Goal: Task Accomplishment & Management: Use online tool/utility

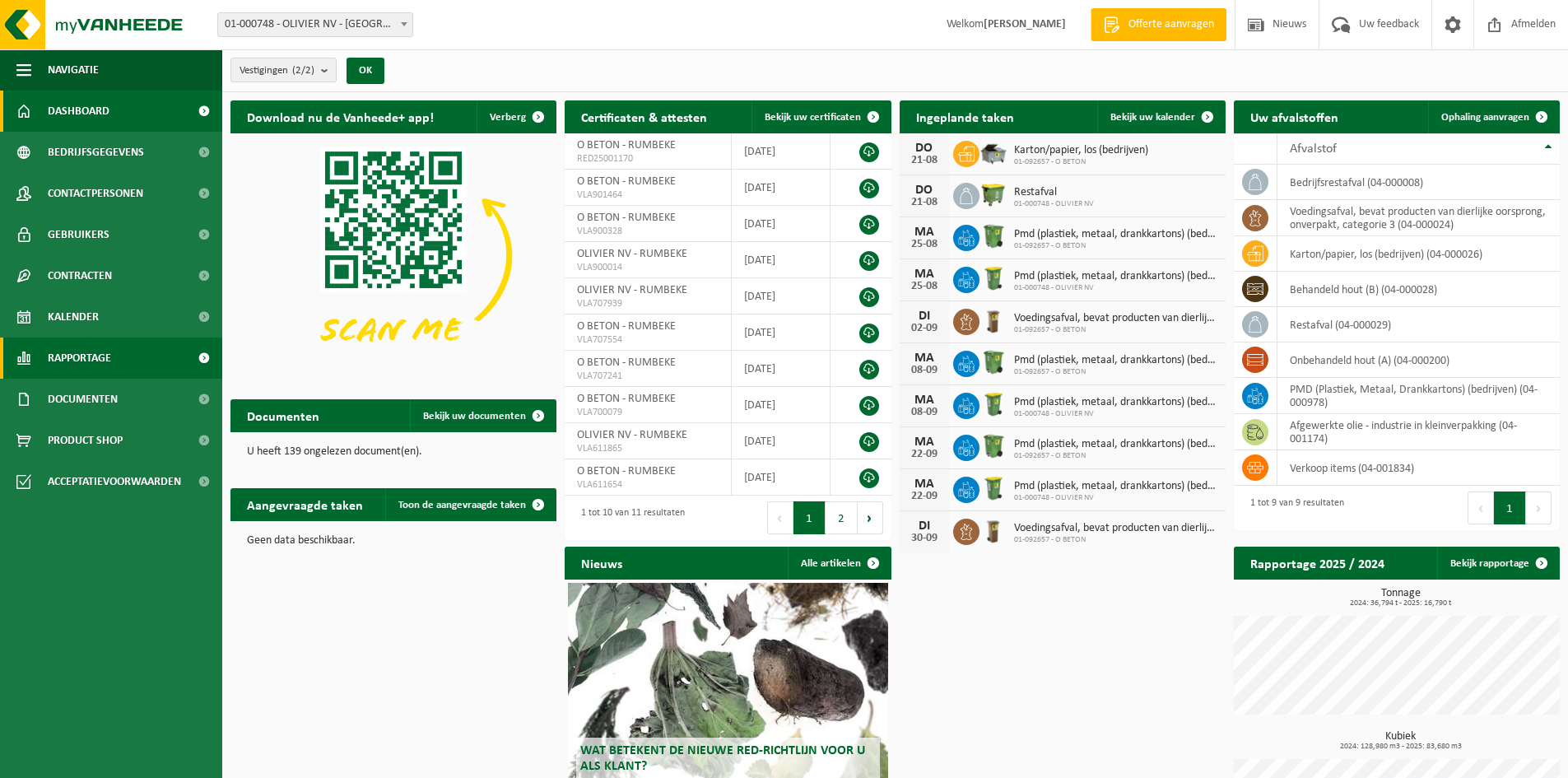
click at [145, 356] on link "Rapportage" at bounding box center [111, 357] width 222 height 41
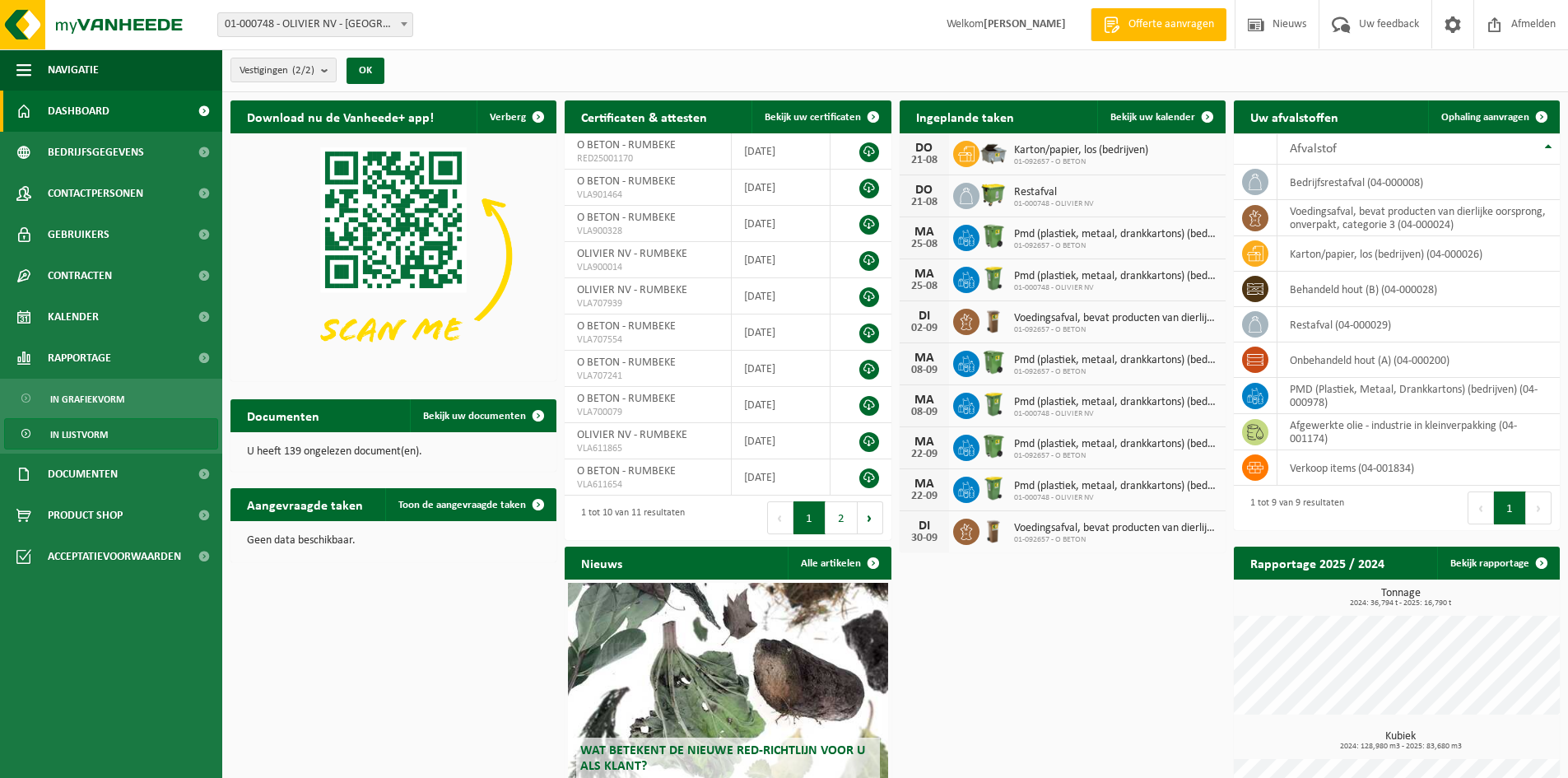
click at [117, 424] on link "In lijstvorm" at bounding box center [111, 433] width 214 height 32
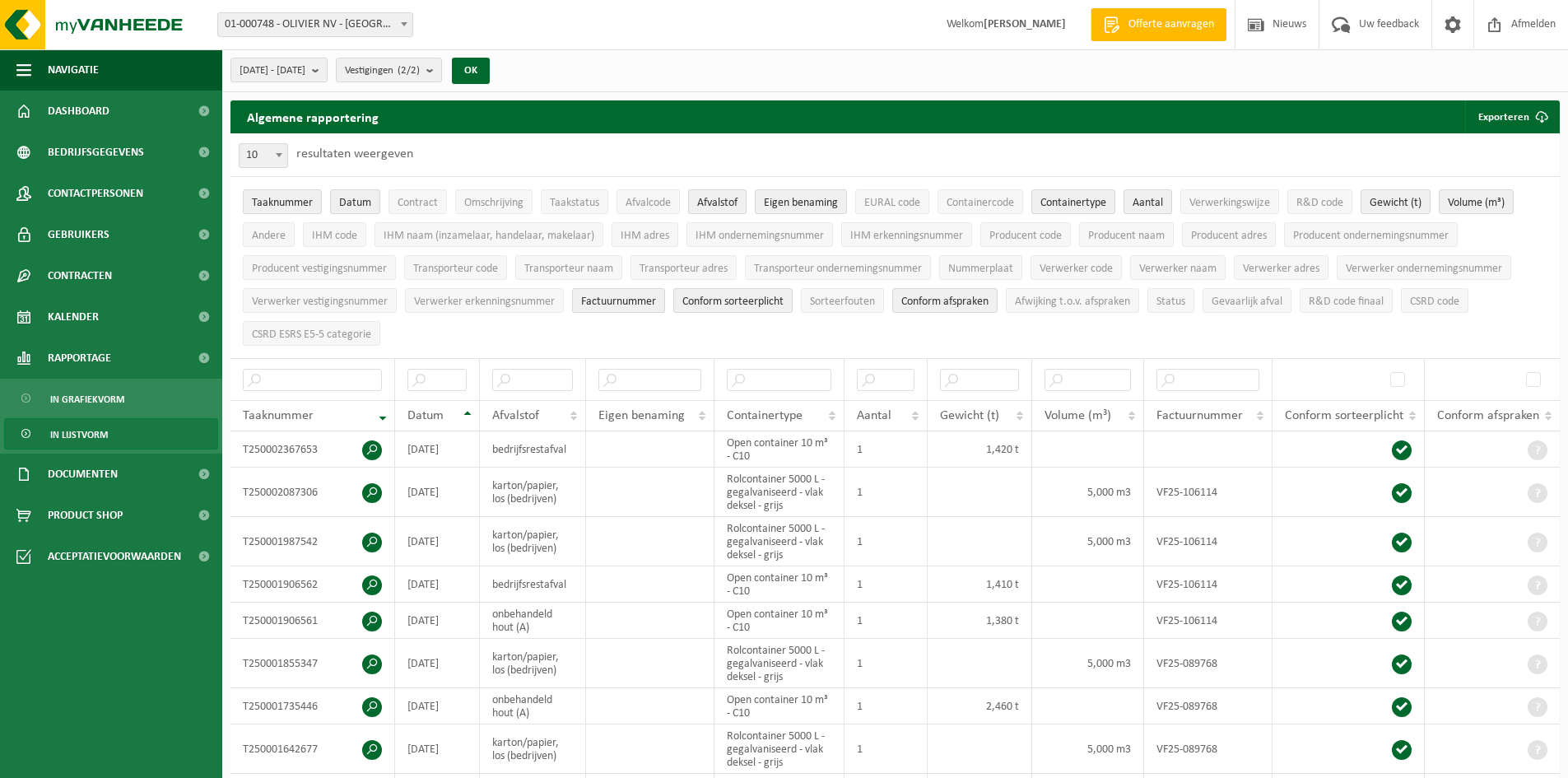
click at [726, 202] on span "Afvalstof" at bounding box center [717, 202] width 40 height 12
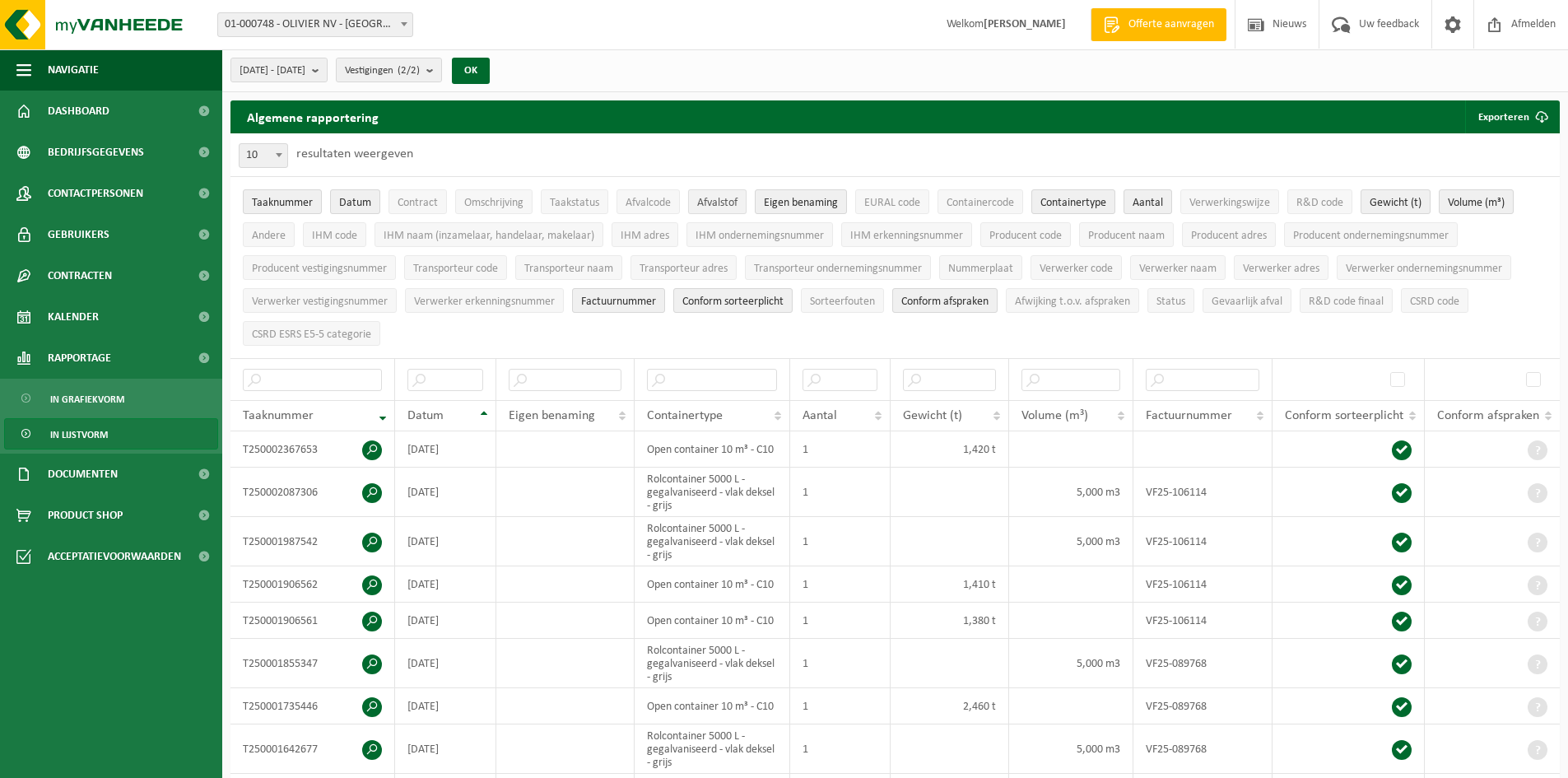
click at [718, 201] on span "Afvalstof" at bounding box center [717, 202] width 40 height 12
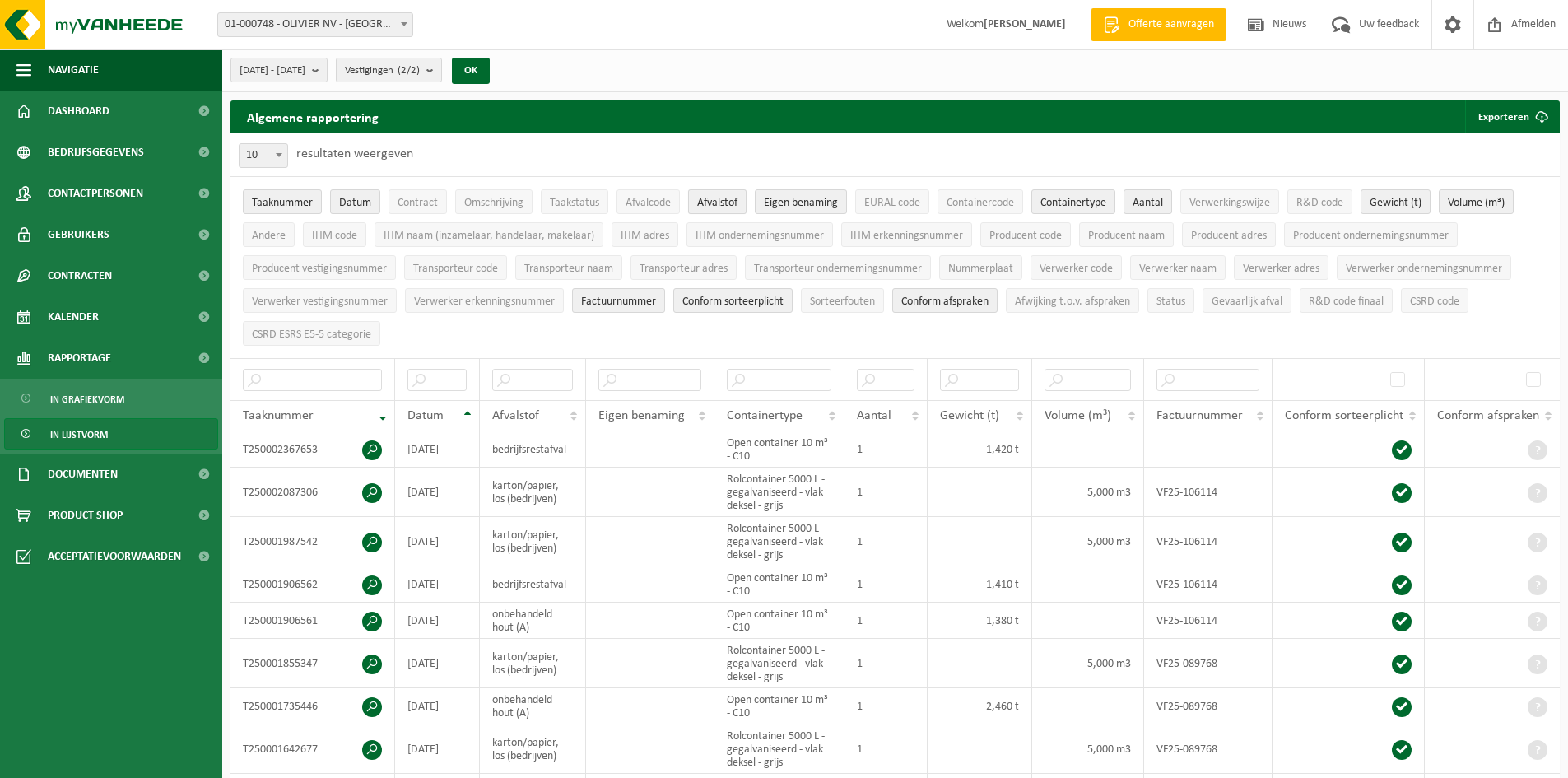
click at [718, 201] on span "Afvalstof" at bounding box center [717, 202] width 40 height 12
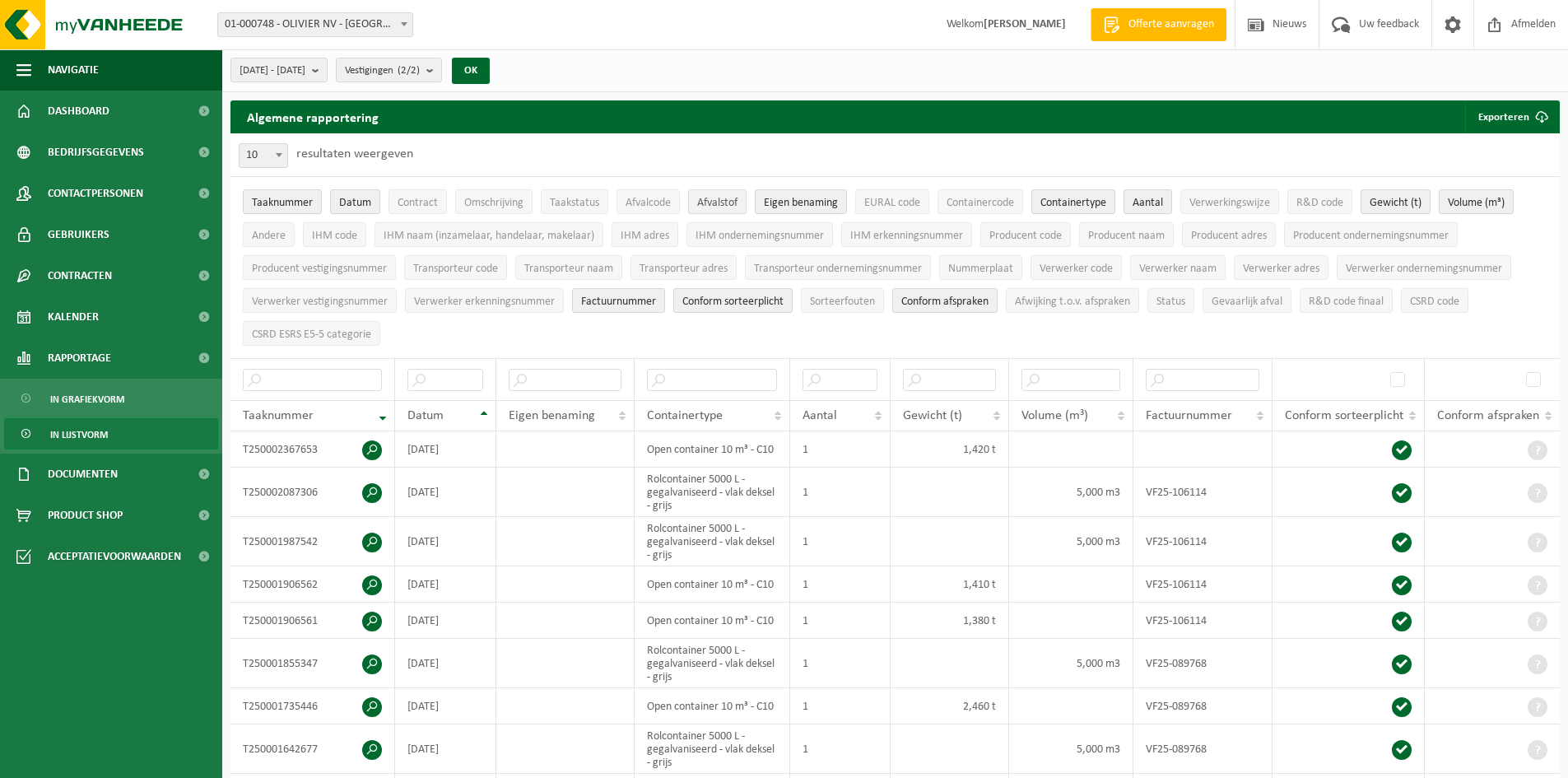
click at [718, 201] on span "Afvalstof" at bounding box center [717, 202] width 40 height 12
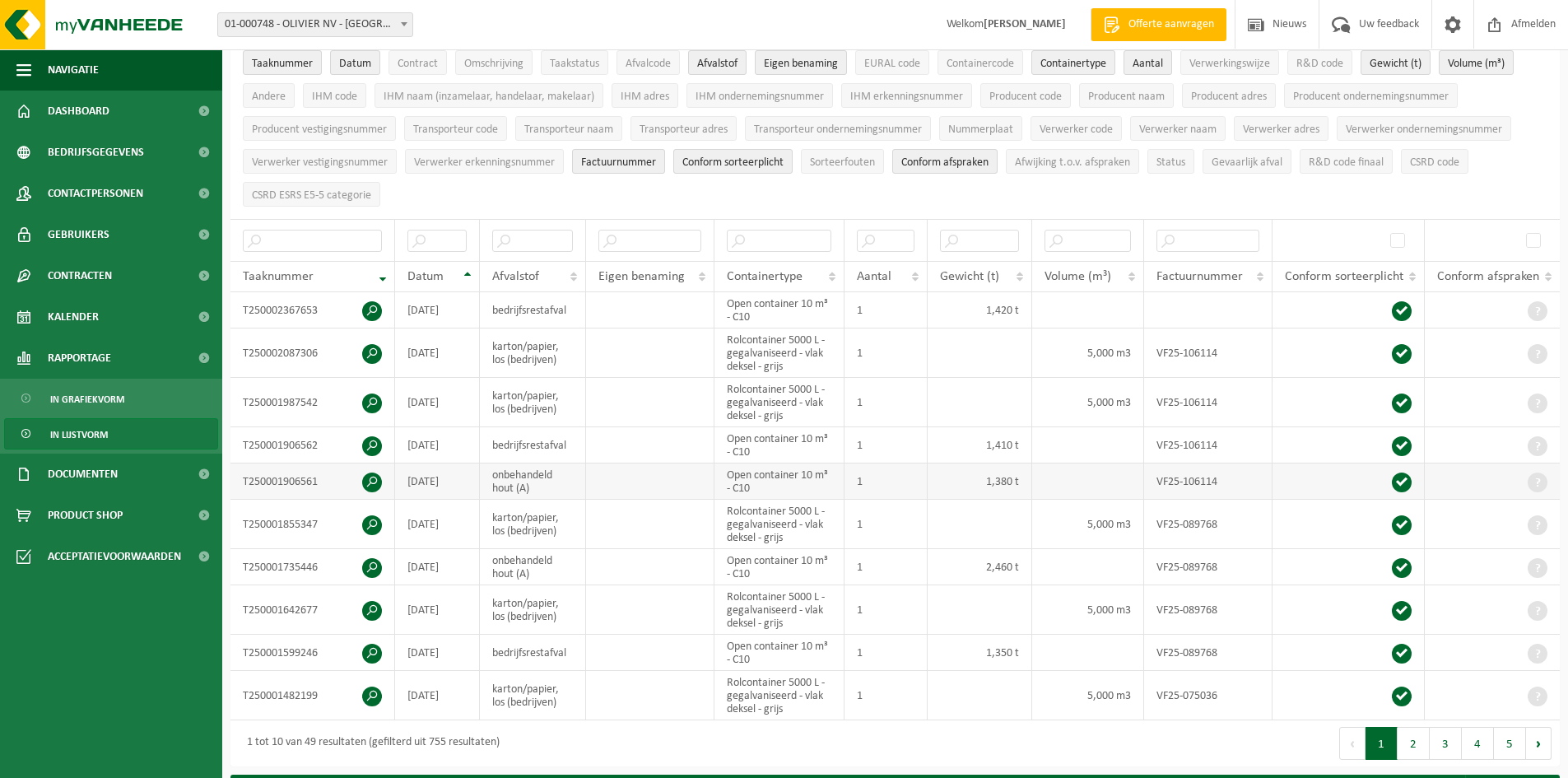
scroll to position [164, 0]
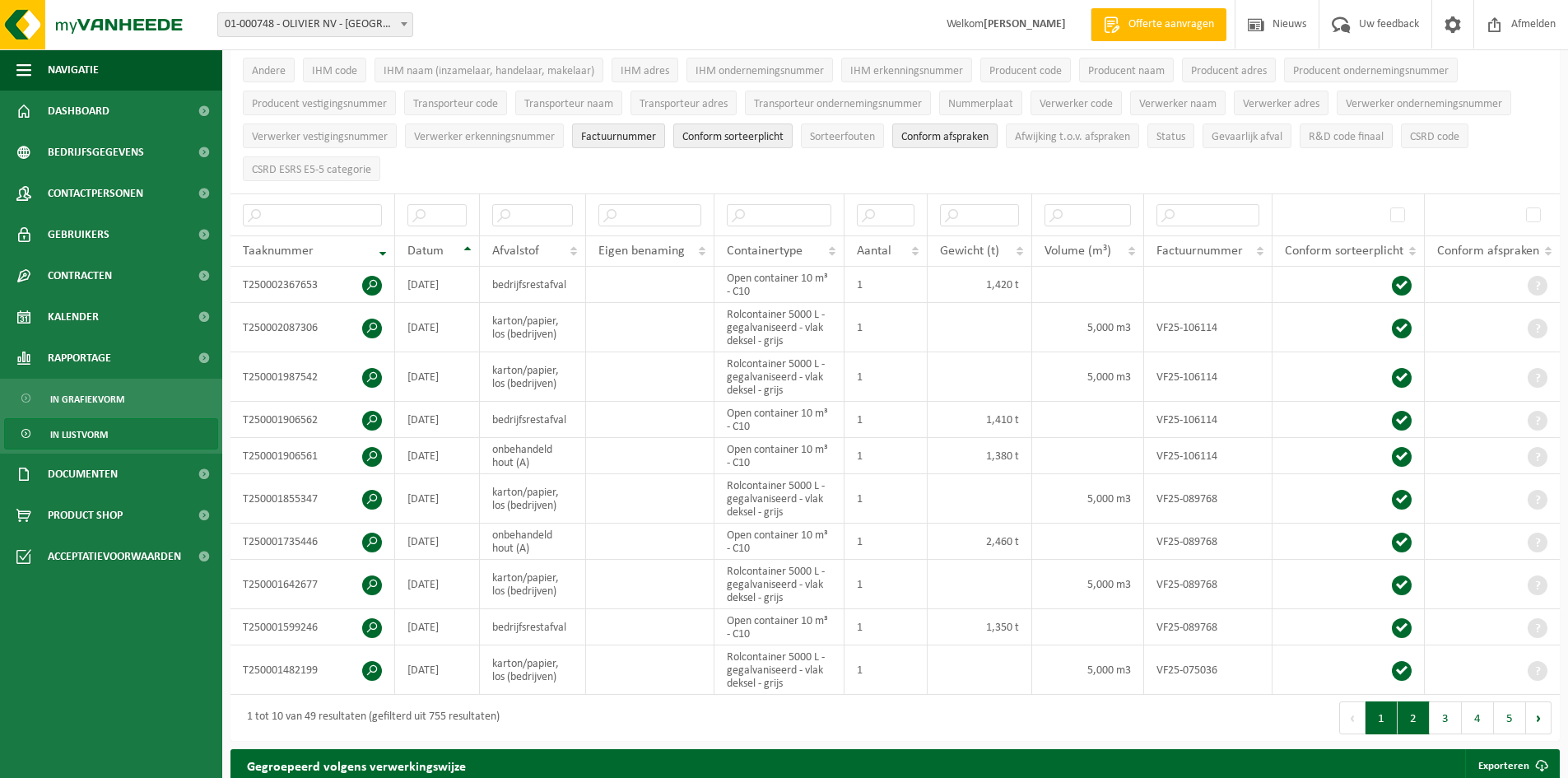
click at [1417, 716] on button "2" at bounding box center [1414, 718] width 32 height 32
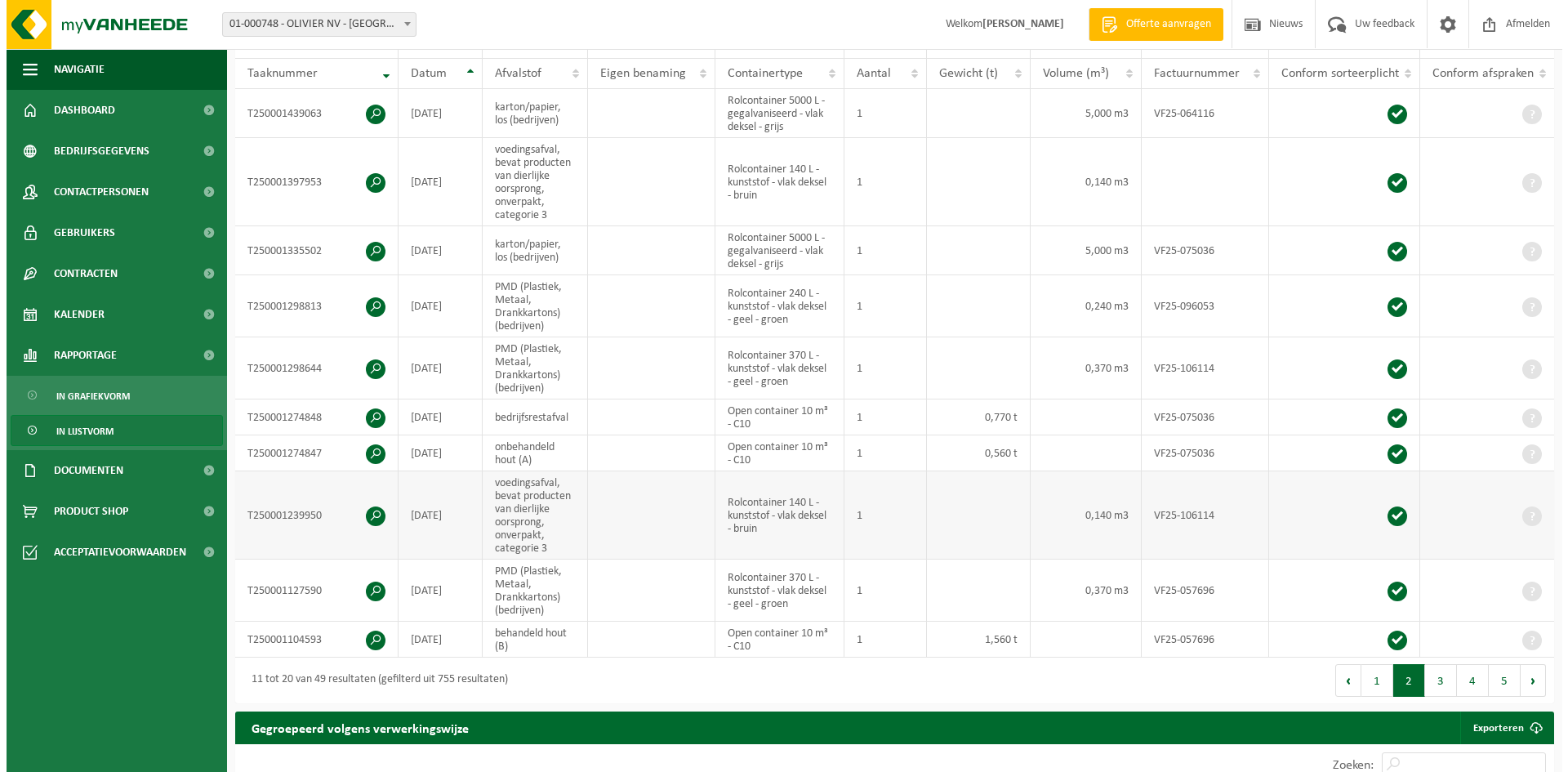
scroll to position [302, 0]
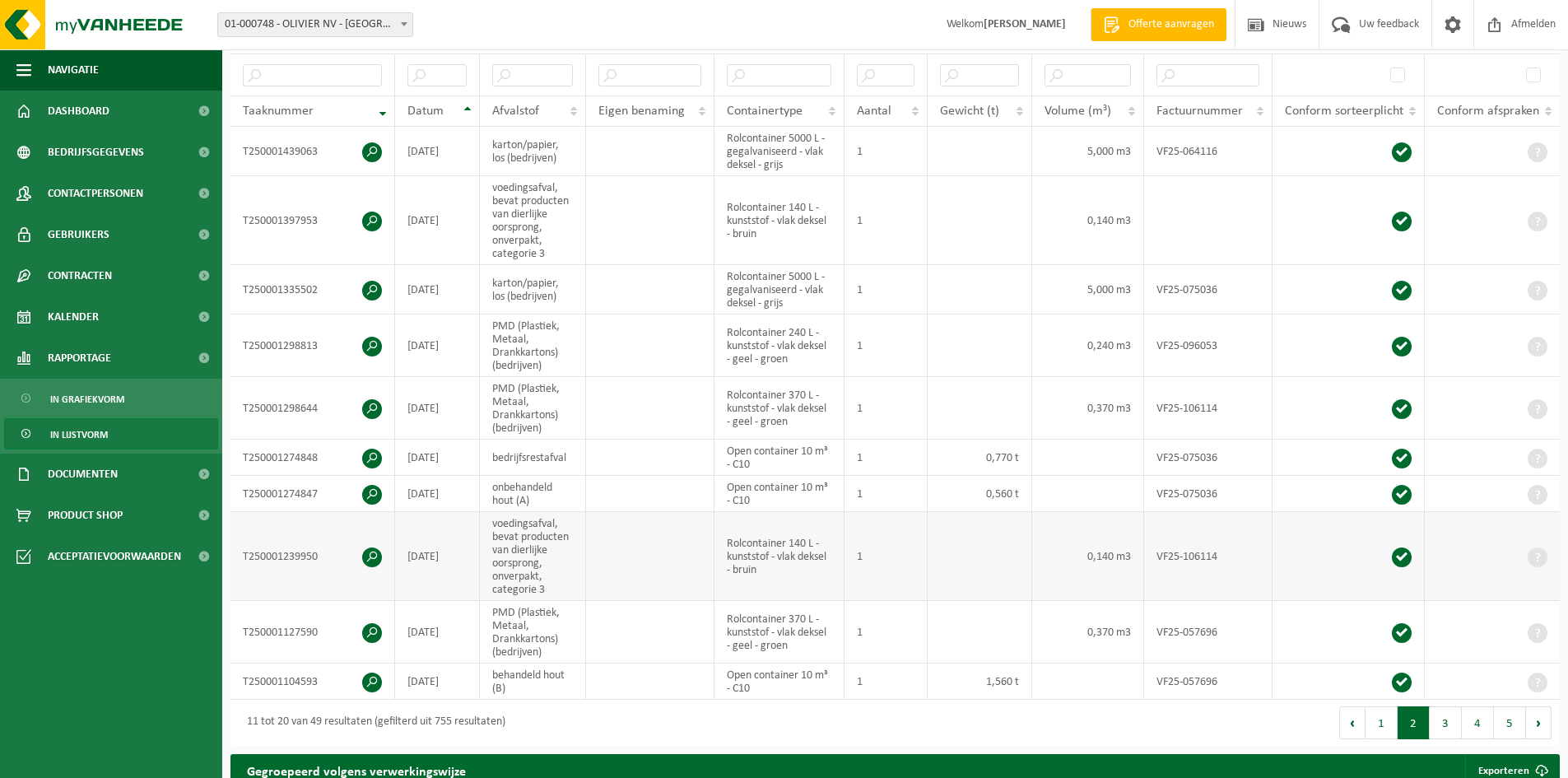
click at [370, 557] on span at bounding box center [371, 557] width 20 height 20
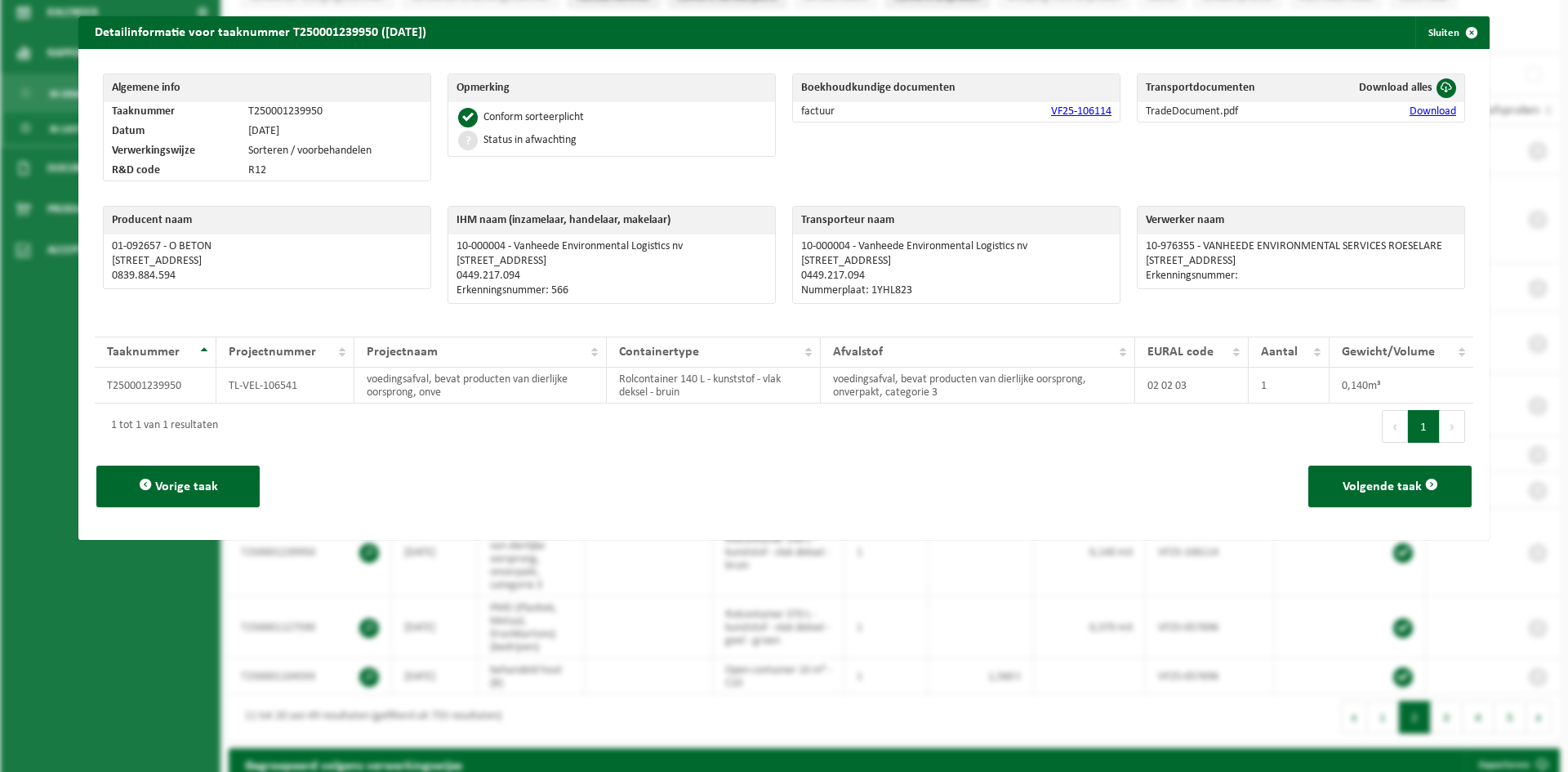
click at [1410, 112] on link "Download" at bounding box center [1433, 111] width 46 height 12
